Goal: Task Accomplishment & Management: Use online tool/utility

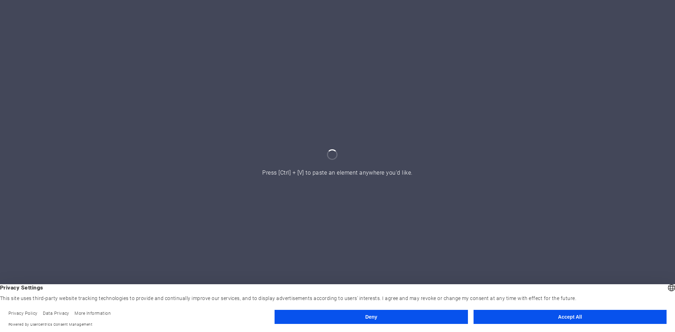
click at [575, 315] on button "Accept All" at bounding box center [570, 317] width 193 height 14
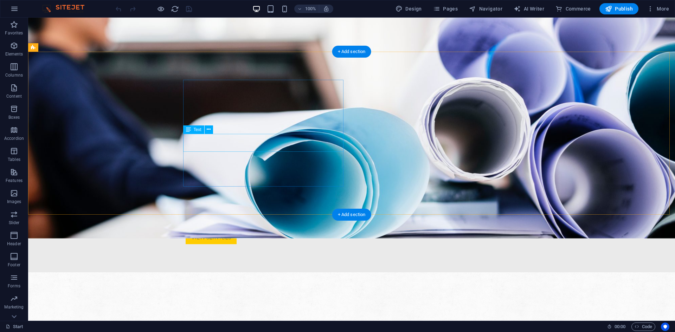
scroll to position [317, 0]
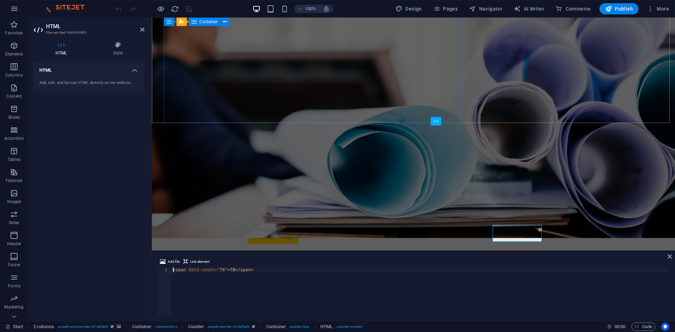
scroll to position [162, 0]
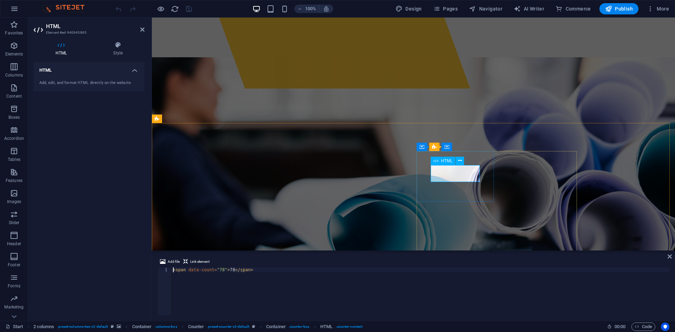
drag, startPoint x: 221, startPoint y: 270, endPoint x: 216, endPoint y: 270, distance: 4.6
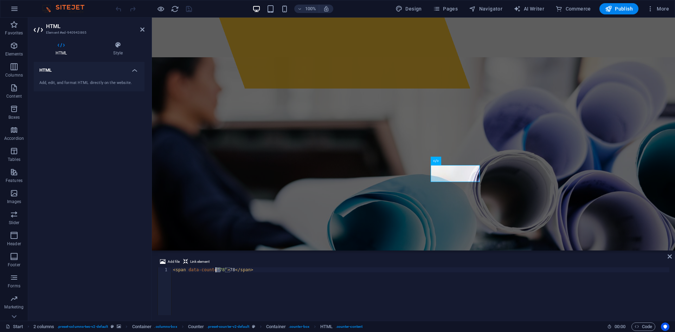
click at [216, 270] on div "< span data-count = "78" > 78 </ span >" at bounding box center [421, 297] width 498 height 58
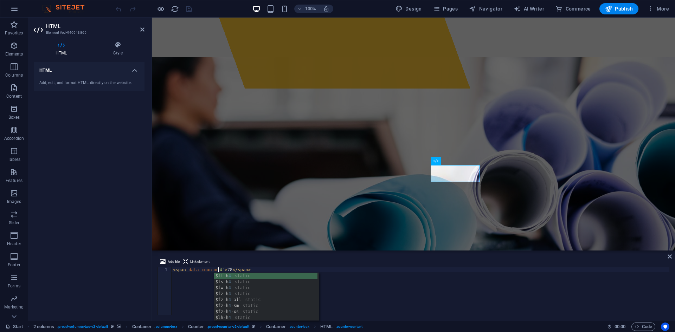
scroll to position [0, 4]
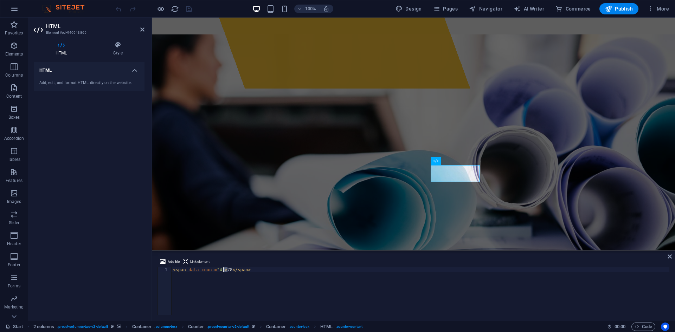
drag, startPoint x: 227, startPoint y: 270, endPoint x: 222, endPoint y: 270, distance: 5.0
click at [222, 270] on div "< span data-count = "4" > 78 </ span >" at bounding box center [421, 297] width 498 height 58
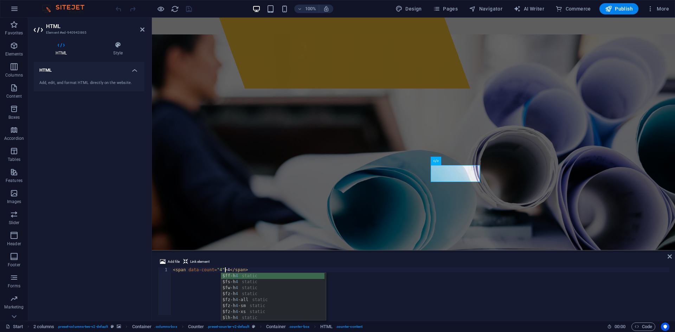
scroll to position [0, 4]
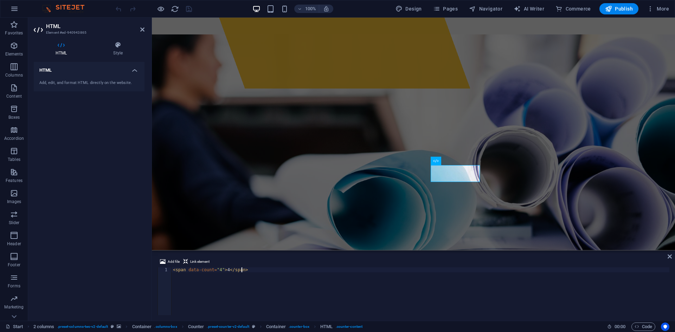
drag, startPoint x: 452, startPoint y: 296, endPoint x: 468, endPoint y: 260, distance: 39.7
click at [452, 296] on div "< span data-count = "4" > 4 </ span >" at bounding box center [421, 297] width 498 height 58
type textarea "<span data-count="4">4</span>"
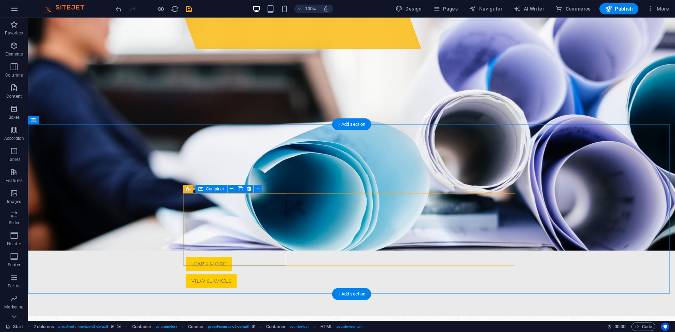
scroll to position [197, 0]
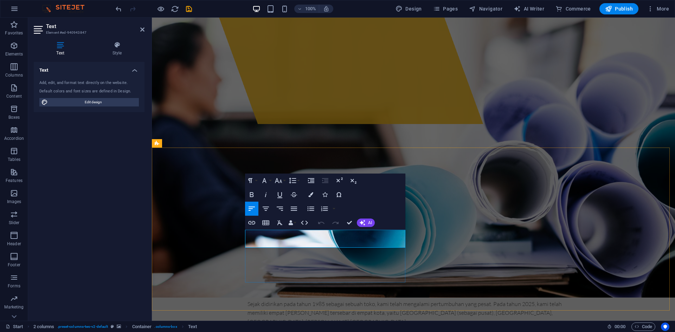
drag, startPoint x: 338, startPoint y: 235, endPoint x: 338, endPoint y: 246, distance: 10.9
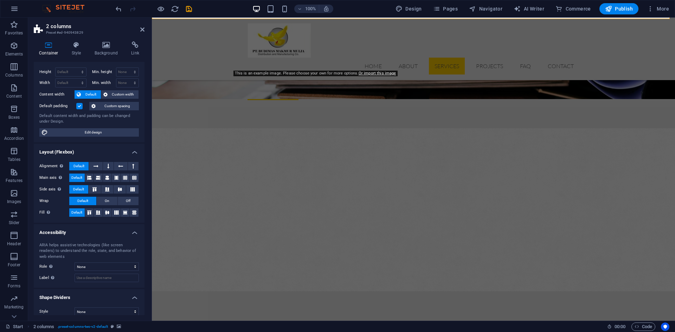
scroll to position [19, 0]
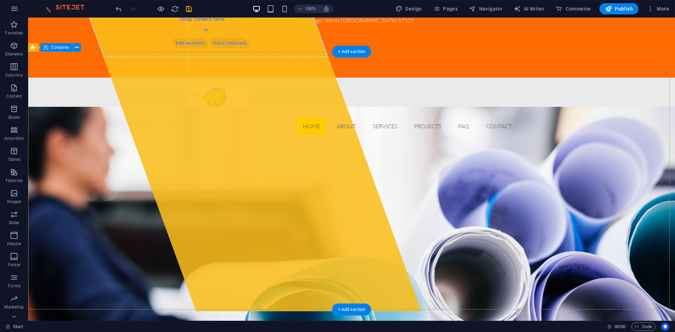
scroll to position [0, 0]
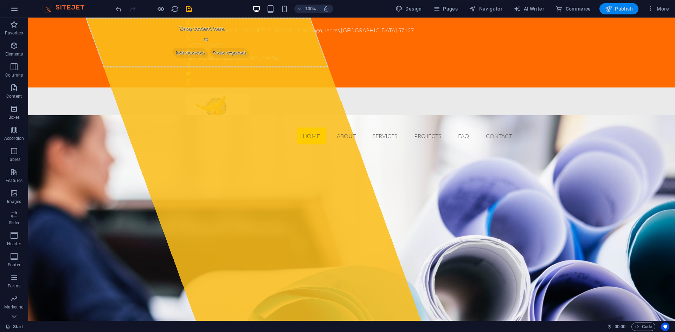
click at [630, 9] on span "Publish" at bounding box center [619, 8] width 28 height 7
checkbox input "false"
